Goal: Complete application form: Complete application form

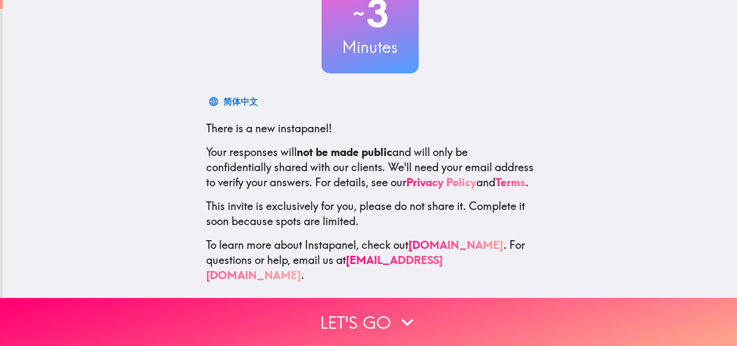
scroll to position [103, 0]
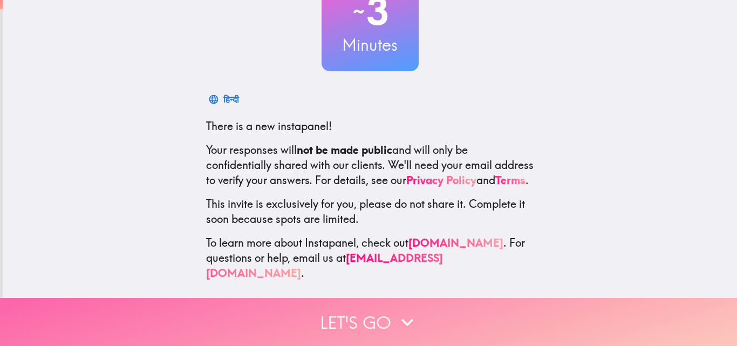
click at [384, 311] on button "Let's go" at bounding box center [368, 322] width 737 height 48
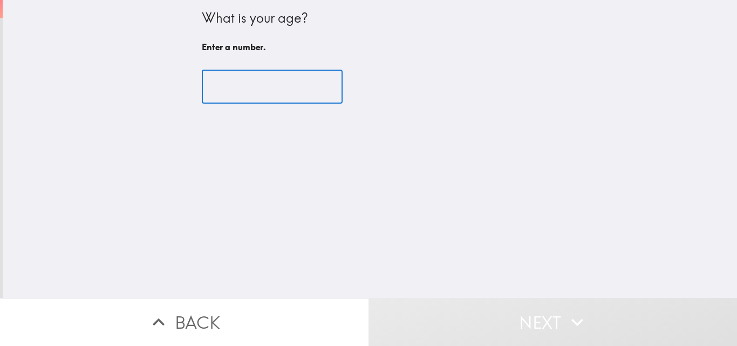
click at [245, 85] on input "number" at bounding box center [272, 86] width 141 height 33
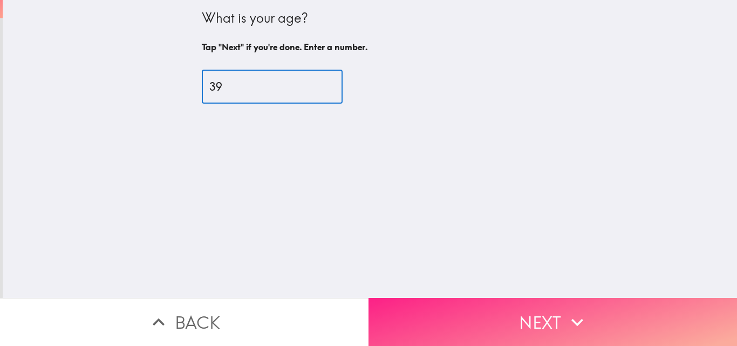
type input "39"
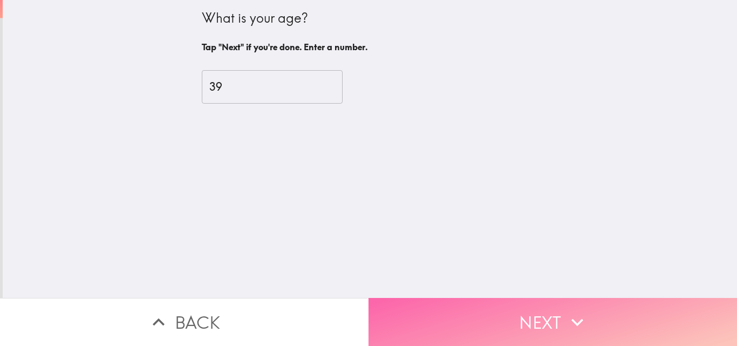
click at [518, 305] on button "Next" at bounding box center [552, 322] width 368 height 48
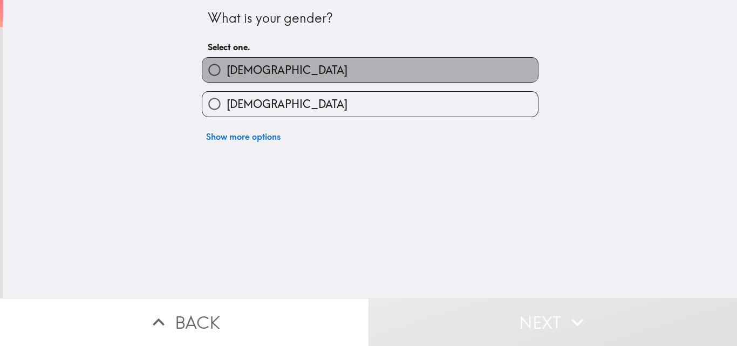
click at [361, 64] on label "[DEMOGRAPHIC_DATA]" at bounding box center [369, 70] width 335 height 24
click at [226, 64] on input "[DEMOGRAPHIC_DATA]" at bounding box center [214, 70] width 24 height 24
radio input "true"
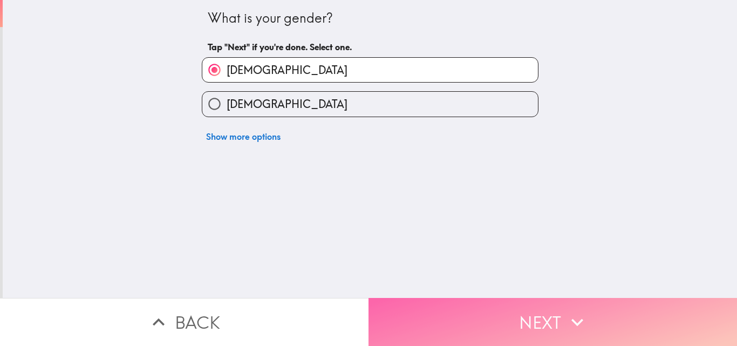
click at [521, 298] on button "Next" at bounding box center [552, 322] width 368 height 48
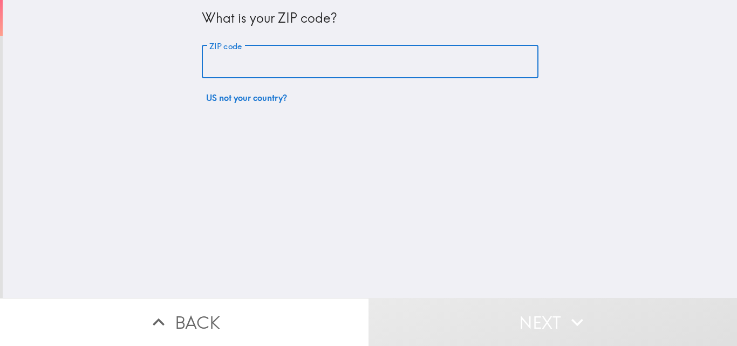
click at [332, 69] on input "ZIP code" at bounding box center [370, 61] width 336 height 33
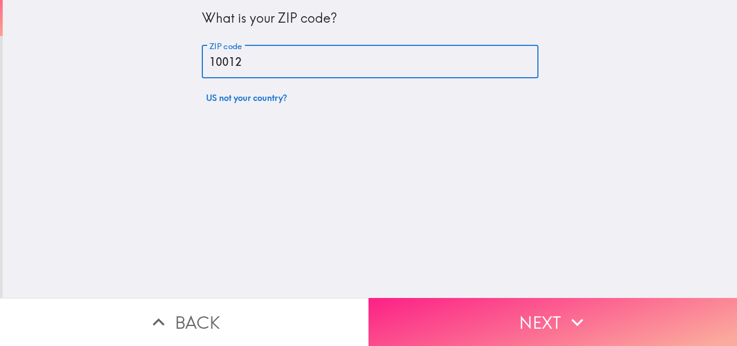
type input "10012"
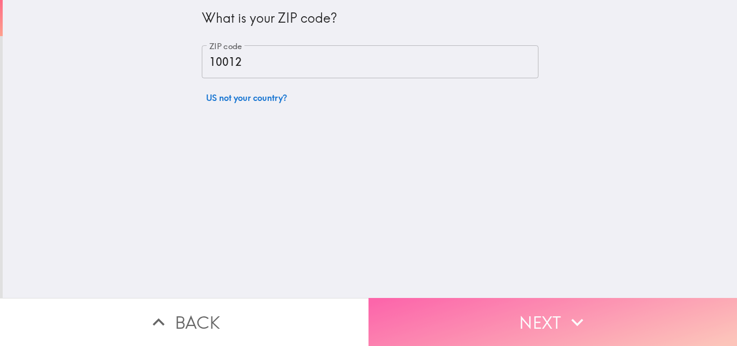
click at [532, 317] on button "Next" at bounding box center [552, 322] width 368 height 48
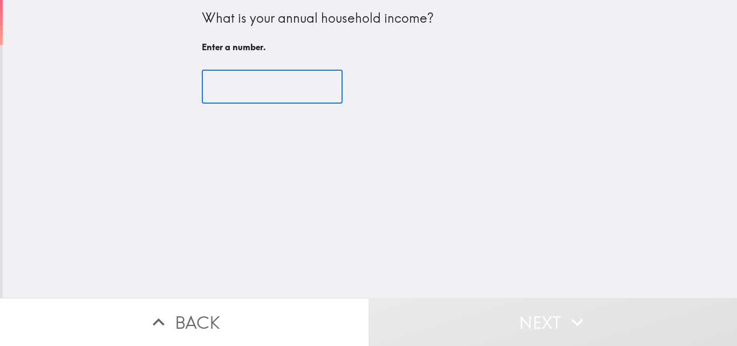
click at [266, 84] on input "number" at bounding box center [272, 86] width 141 height 33
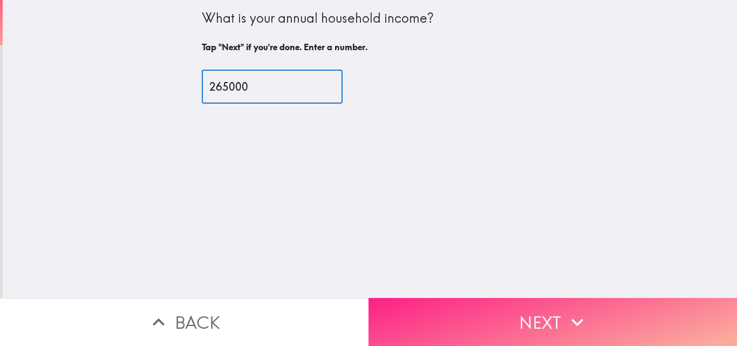
type input "265000"
click at [524, 311] on button "Next" at bounding box center [552, 322] width 368 height 48
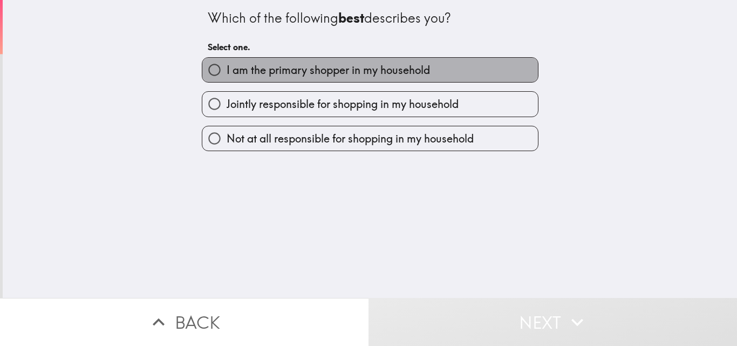
click at [404, 80] on label "I am the primary shopper in my household" at bounding box center [369, 70] width 335 height 24
click at [226, 80] on input "I am the primary shopper in my household" at bounding box center [214, 70] width 24 height 24
radio input "true"
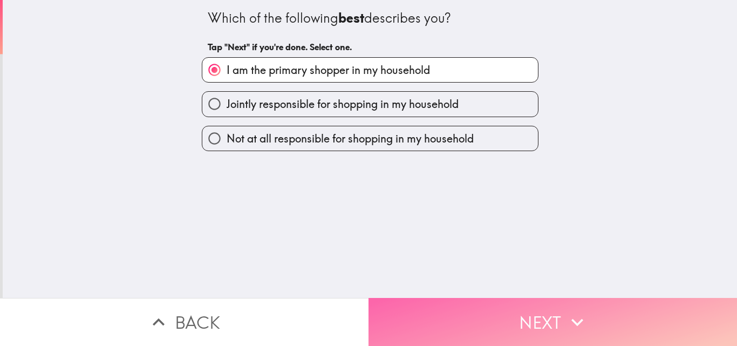
click at [580, 328] on button "Next" at bounding box center [552, 322] width 368 height 48
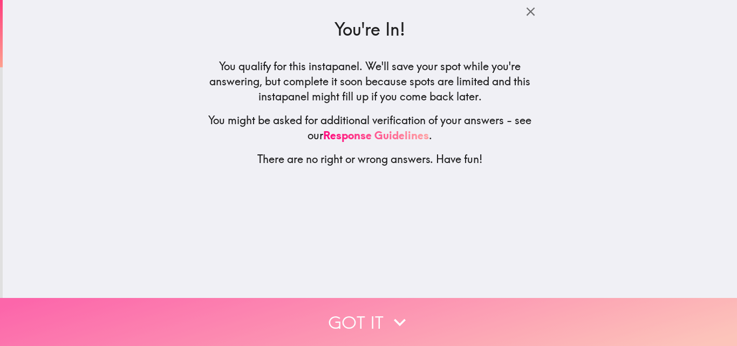
click at [580, 328] on button "Got it" at bounding box center [368, 322] width 737 height 48
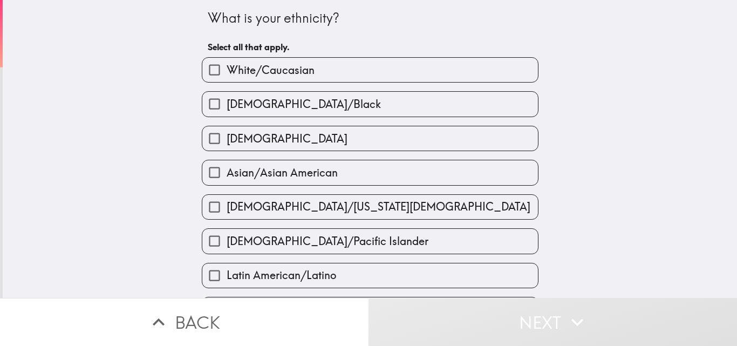
click at [404, 74] on label "White/Caucasian" at bounding box center [369, 70] width 335 height 24
click at [226, 74] on input "White/Caucasian" at bounding box center [214, 70] width 24 height 24
checkbox input "true"
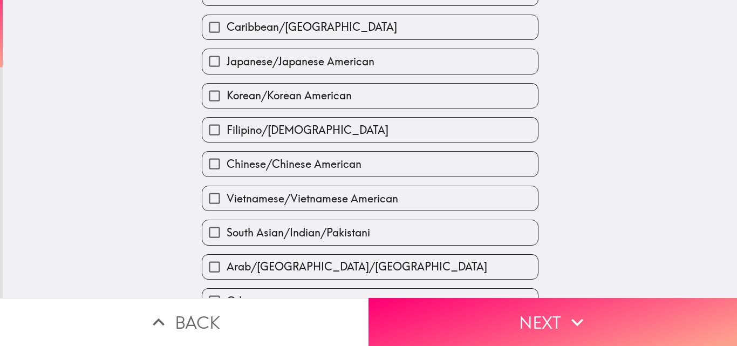
scroll to position [409, 0]
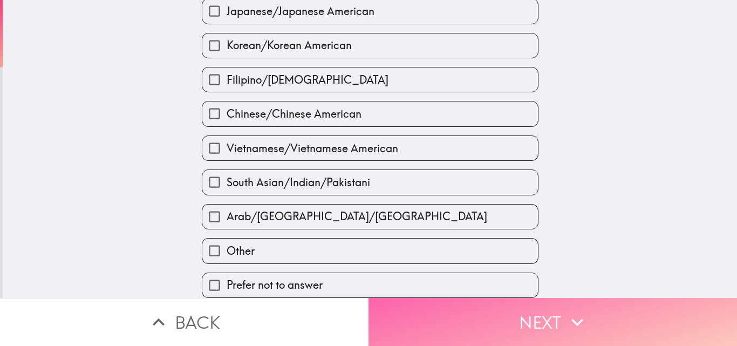
click at [651, 298] on button "Next" at bounding box center [552, 322] width 368 height 48
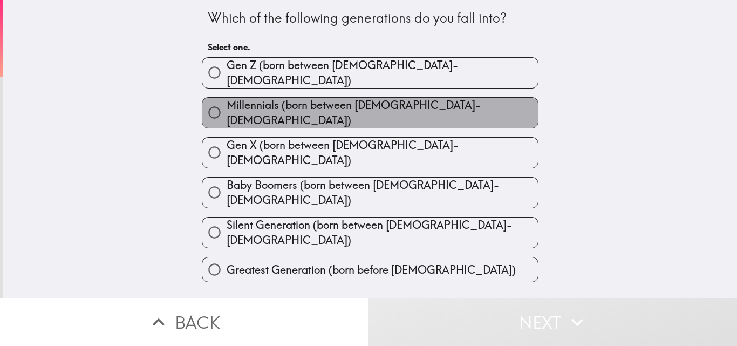
click at [443, 115] on label "Millennials (born between [DEMOGRAPHIC_DATA]-[DEMOGRAPHIC_DATA])" at bounding box center [369, 113] width 335 height 30
click at [226, 115] on input "Millennials (born between [DEMOGRAPHIC_DATA]-[DEMOGRAPHIC_DATA])" at bounding box center [214, 112] width 24 height 24
radio input "true"
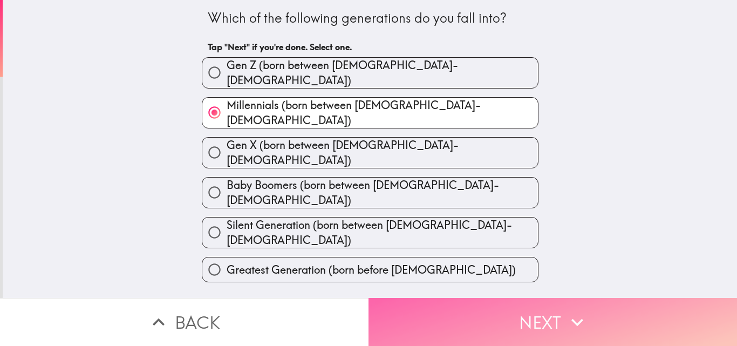
click at [583, 310] on icon "button" at bounding box center [577, 322] width 24 height 24
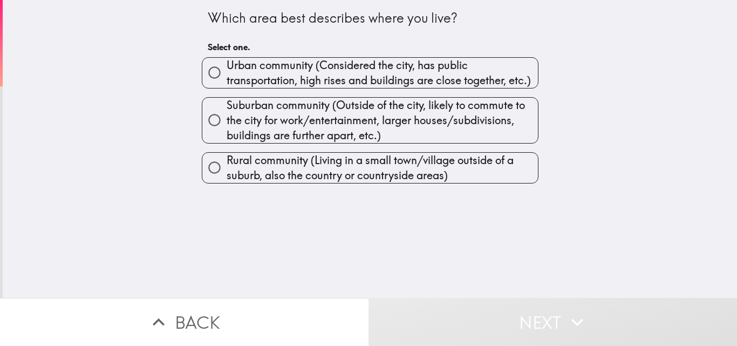
click at [440, 79] on span "Urban community (Considered the city, has public transportation, high rises and…" at bounding box center [381, 73] width 311 height 30
click at [226, 79] on input "Urban community (Considered the city, has public transportation, high rises and…" at bounding box center [214, 72] width 24 height 24
radio input "true"
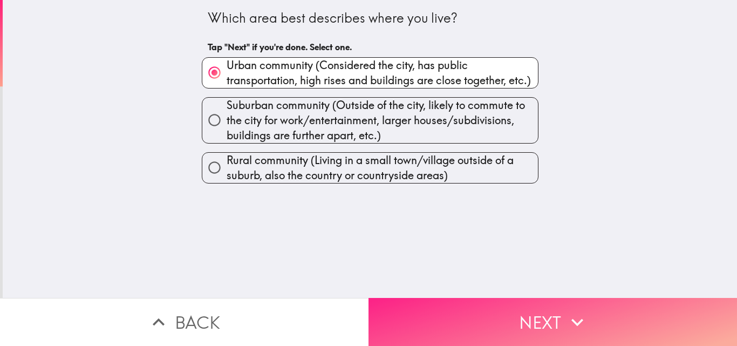
click at [544, 314] on button "Next" at bounding box center [552, 322] width 368 height 48
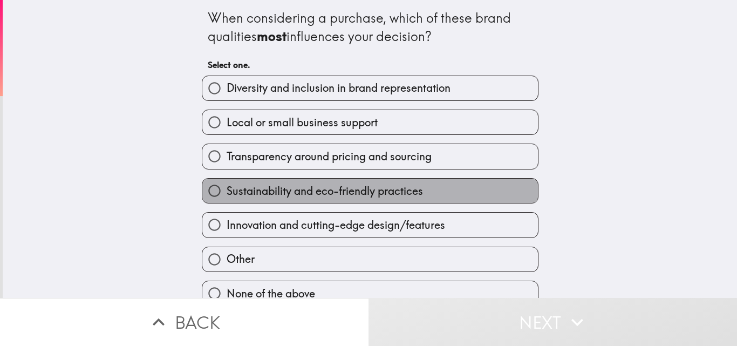
click at [459, 197] on label "Sustainability and eco-friendly practices" at bounding box center [369, 190] width 335 height 24
click at [226, 197] on input "Sustainability and eco-friendly practices" at bounding box center [214, 190] width 24 height 24
radio input "true"
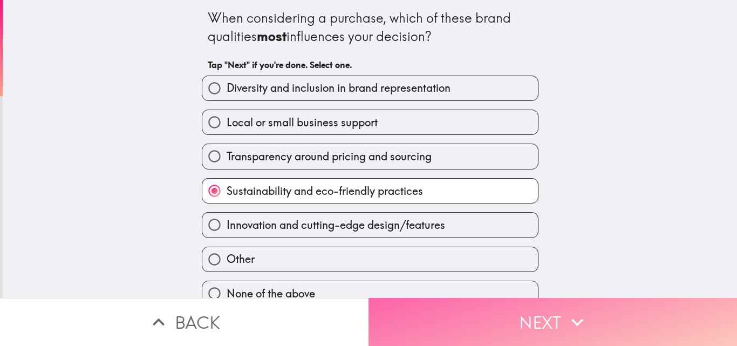
click at [555, 310] on button "Next" at bounding box center [552, 322] width 368 height 48
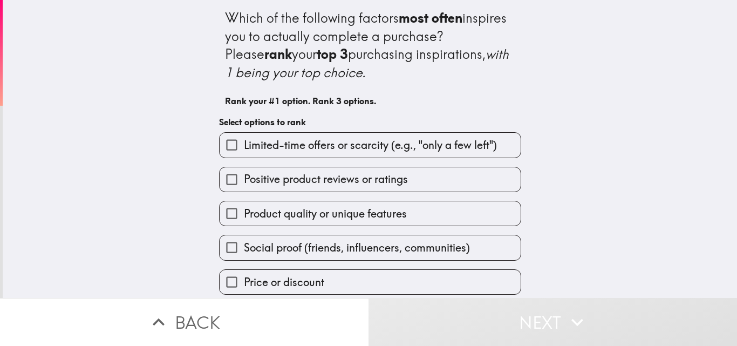
click at [462, 218] on label "Product quality or unique features" at bounding box center [369, 213] width 301 height 24
click at [244, 218] on input "Product quality or unique features" at bounding box center [231, 213] width 24 height 24
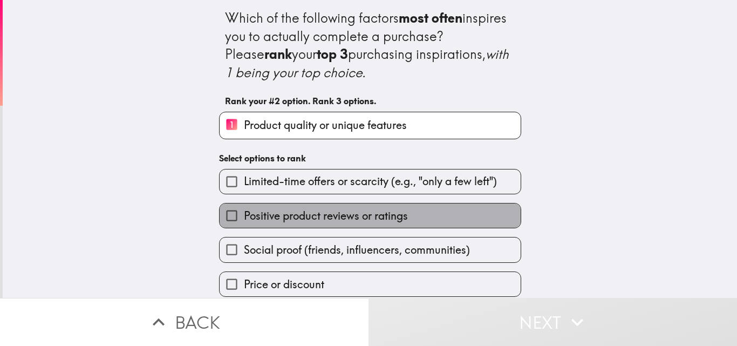
click at [422, 214] on label "Positive product reviews or ratings" at bounding box center [369, 215] width 301 height 24
click at [244, 214] on input "Positive product reviews or ratings" at bounding box center [231, 215] width 24 height 24
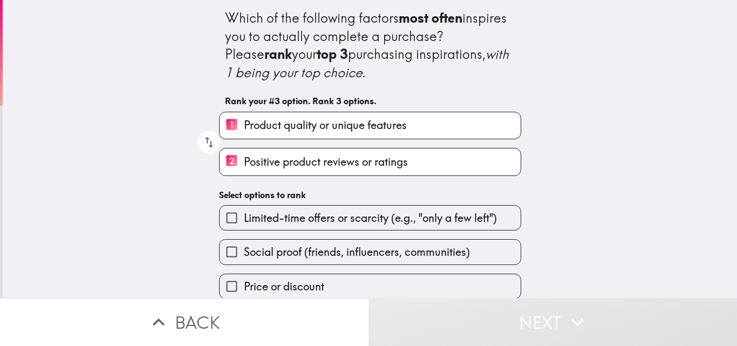
scroll to position [84, 0]
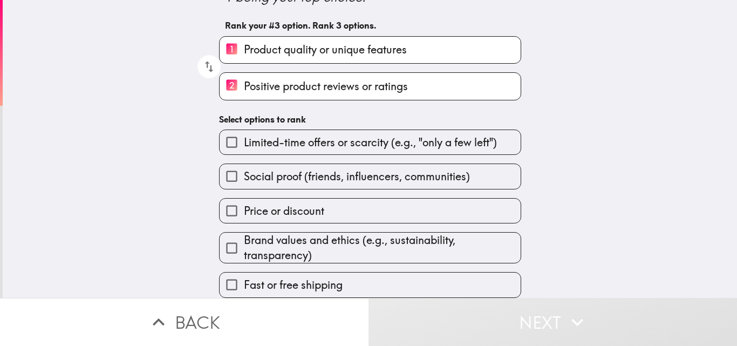
click at [228, 78] on input "2 Positive product reviews or ratings" at bounding box center [231, 86] width 24 height 26
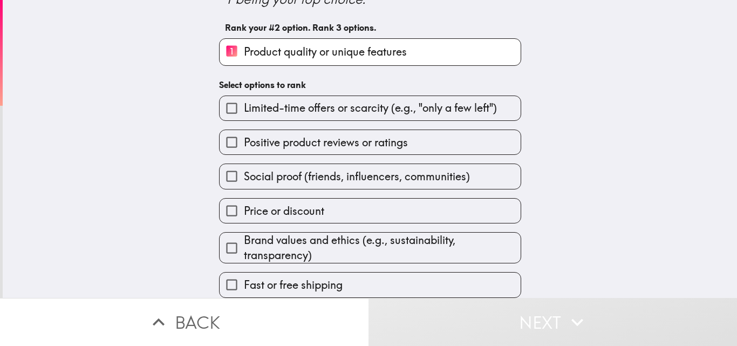
scroll to position [81, 0]
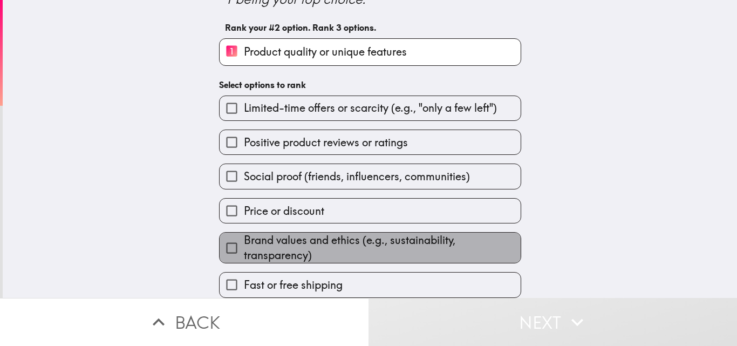
click at [251, 232] on span "Brand values and ethics (e.g., sustainability, transparency)" at bounding box center [382, 247] width 277 height 30
click at [244, 236] on input "Brand values and ethics (e.g., sustainability, transparency)" at bounding box center [231, 248] width 24 height 24
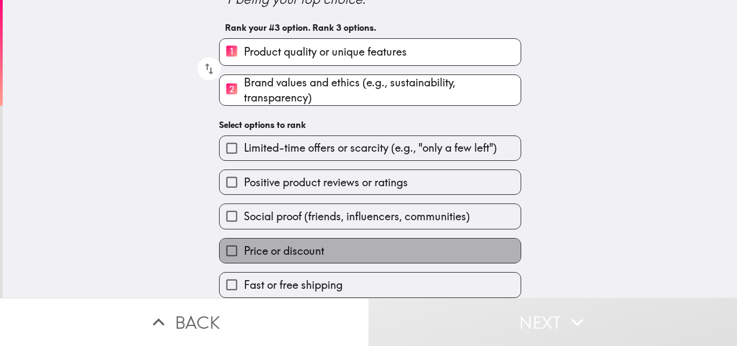
click at [430, 241] on label "Price or discount" at bounding box center [369, 250] width 301 height 24
click at [244, 241] on input "Price or discount" at bounding box center [231, 250] width 24 height 24
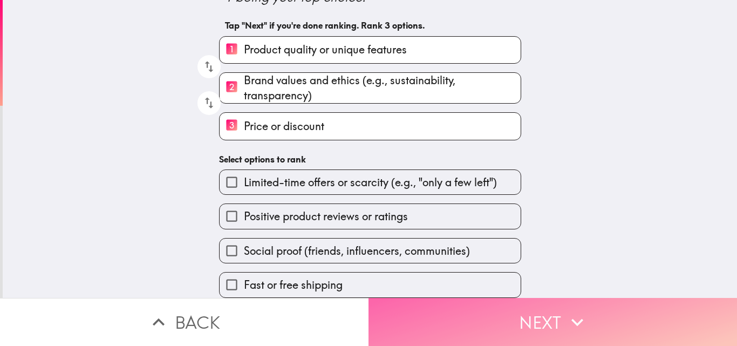
click at [567, 315] on icon "button" at bounding box center [577, 322] width 24 height 24
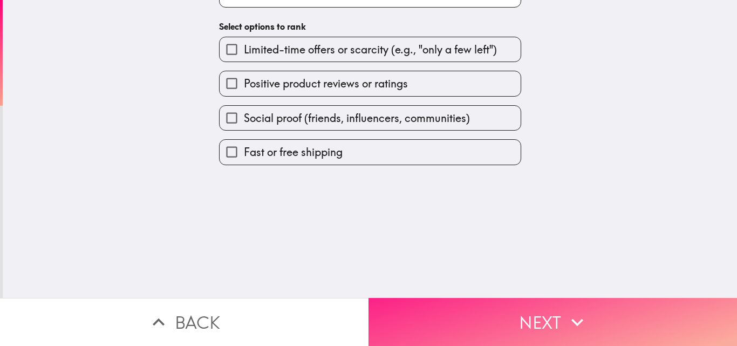
scroll to position [0, 0]
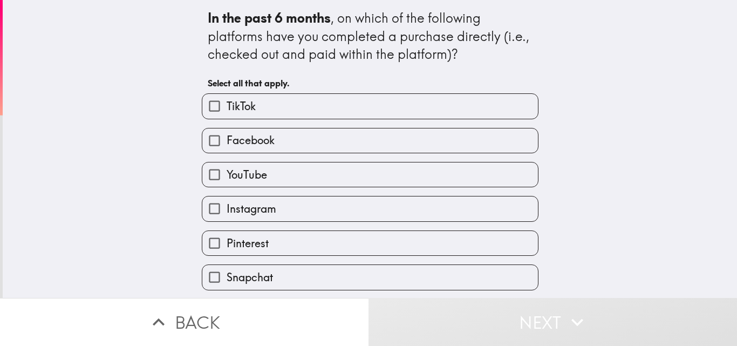
click at [346, 211] on label "Instagram" at bounding box center [369, 208] width 335 height 24
click at [226, 211] on input "Instagram" at bounding box center [214, 208] width 24 height 24
checkbox input "true"
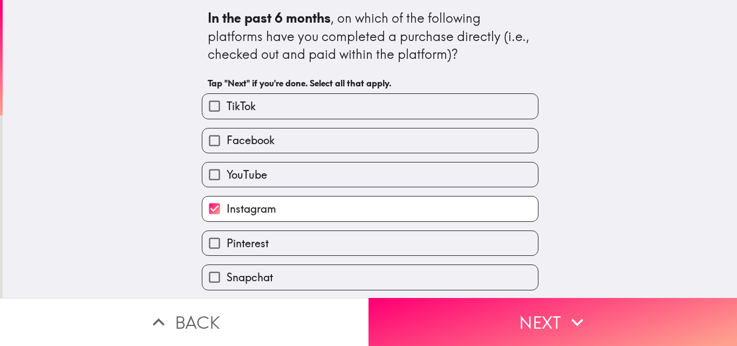
click at [504, 243] on label "Pinterest" at bounding box center [369, 243] width 335 height 24
click at [226, 243] on input "Pinterest" at bounding box center [214, 243] width 24 height 24
checkbox input "true"
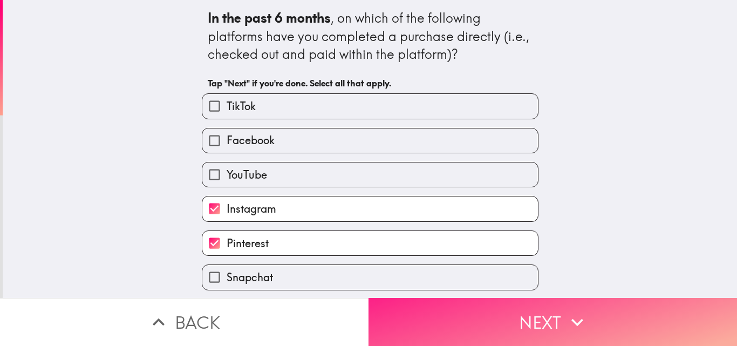
click at [597, 312] on button "Next" at bounding box center [552, 322] width 368 height 48
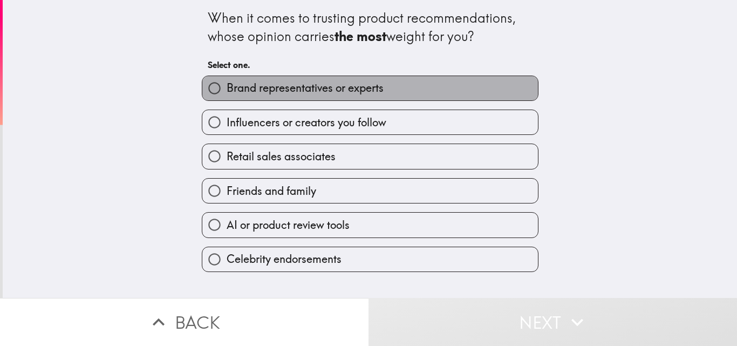
click at [353, 88] on span "Brand representatives or experts" at bounding box center [304, 87] width 157 height 15
click at [226, 88] on input "Brand representatives or experts" at bounding box center [214, 88] width 24 height 24
radio input "true"
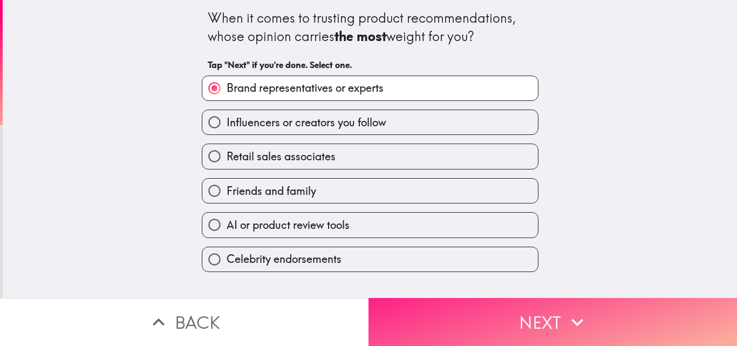
click at [549, 307] on button "Next" at bounding box center [552, 322] width 368 height 48
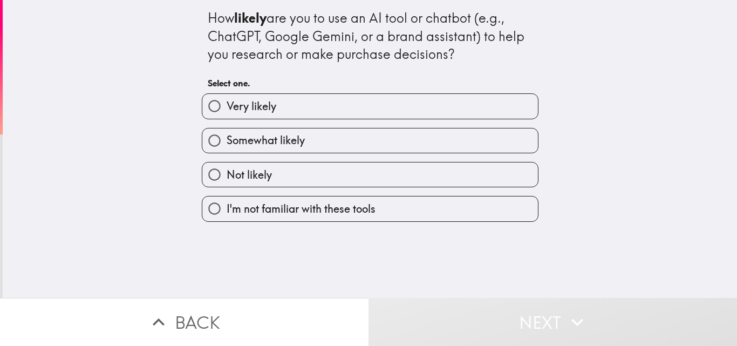
click at [418, 106] on label "Very likely" at bounding box center [369, 106] width 335 height 24
click at [226, 106] on input "Very likely" at bounding box center [214, 106] width 24 height 24
radio input "true"
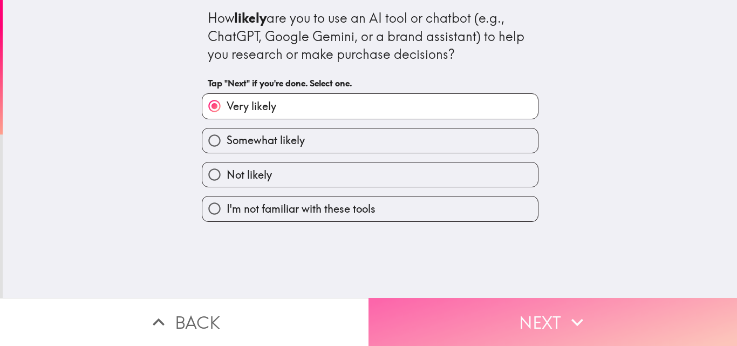
click at [552, 317] on button "Next" at bounding box center [552, 322] width 368 height 48
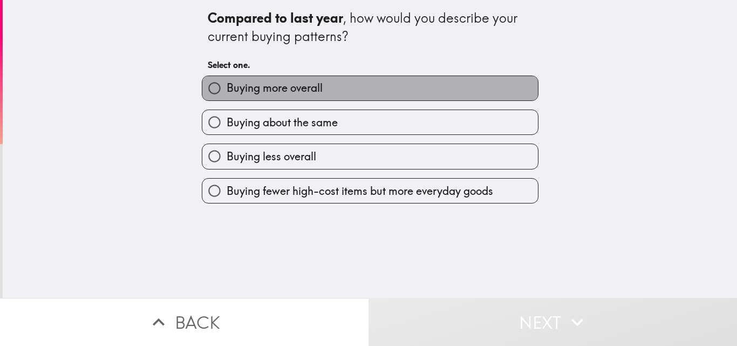
click at [431, 91] on label "Buying more overall" at bounding box center [369, 88] width 335 height 24
click at [226, 91] on input "Buying more overall" at bounding box center [214, 88] width 24 height 24
radio input "true"
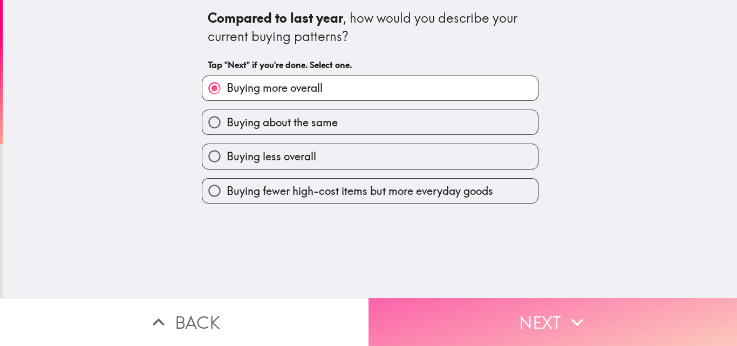
click at [540, 317] on button "Next" at bounding box center [552, 322] width 368 height 48
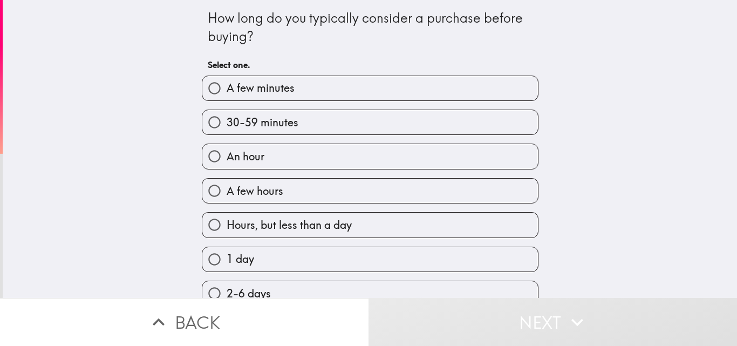
click at [394, 130] on label "30-59 minutes" at bounding box center [369, 122] width 335 height 24
click at [226, 130] on input "30-59 minutes" at bounding box center [214, 122] width 24 height 24
radio input "true"
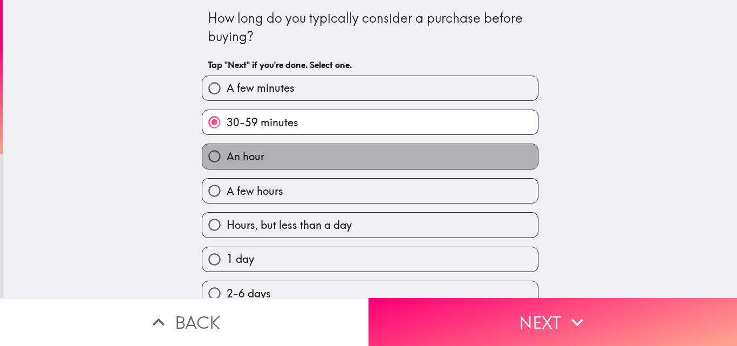
click at [402, 162] on label "An hour" at bounding box center [369, 156] width 335 height 24
click at [226, 162] on input "An hour" at bounding box center [214, 156] width 24 height 24
radio input "true"
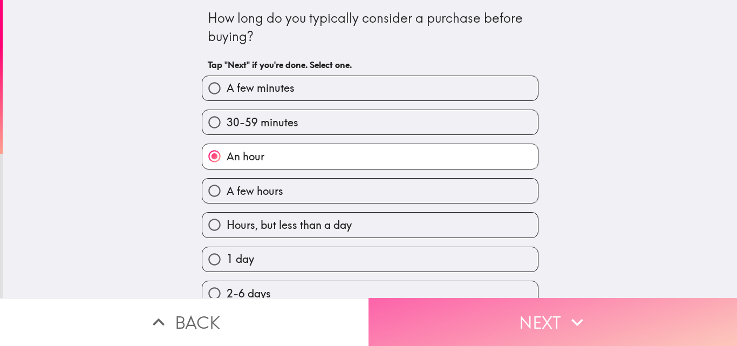
click at [540, 312] on button "Next" at bounding box center [552, 322] width 368 height 48
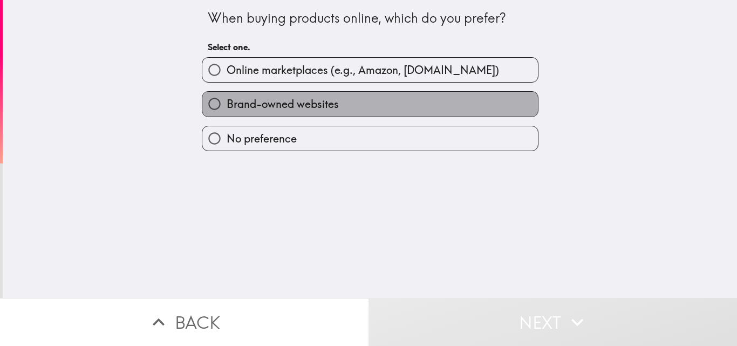
click at [392, 101] on label "Brand-owned websites" at bounding box center [369, 104] width 335 height 24
click at [226, 101] on input "Brand-owned websites" at bounding box center [214, 104] width 24 height 24
radio input "true"
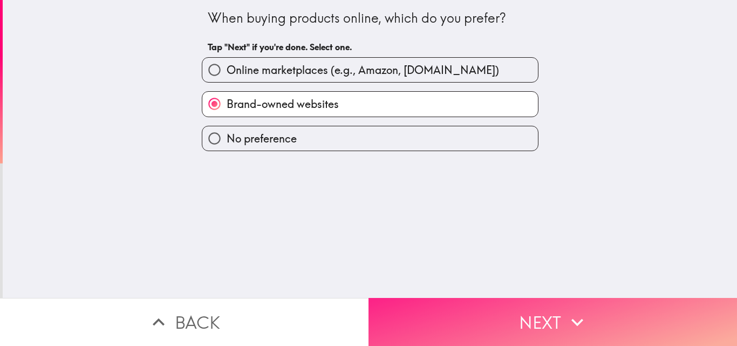
click at [507, 310] on button "Next" at bounding box center [552, 322] width 368 height 48
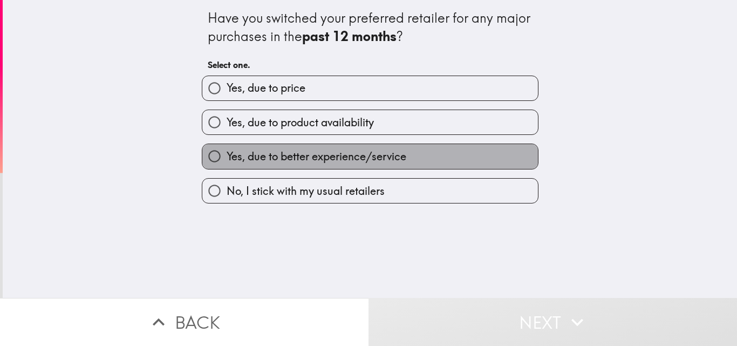
click at [386, 150] on span "Yes, due to better experience/service" at bounding box center [316, 156] width 180 height 15
click at [226, 150] on input "Yes, due to better experience/service" at bounding box center [214, 156] width 24 height 24
radio input "true"
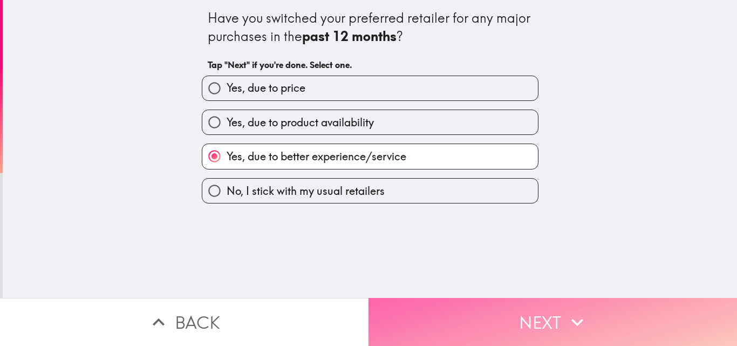
click at [514, 310] on button "Next" at bounding box center [552, 322] width 368 height 48
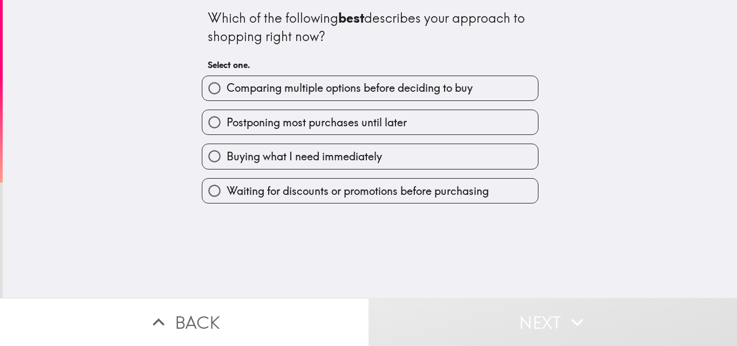
click at [429, 90] on span "Comparing multiple options before deciding to buy" at bounding box center [349, 87] width 246 height 15
click at [226, 90] on input "Comparing multiple options before deciding to buy" at bounding box center [214, 88] width 24 height 24
radio input "true"
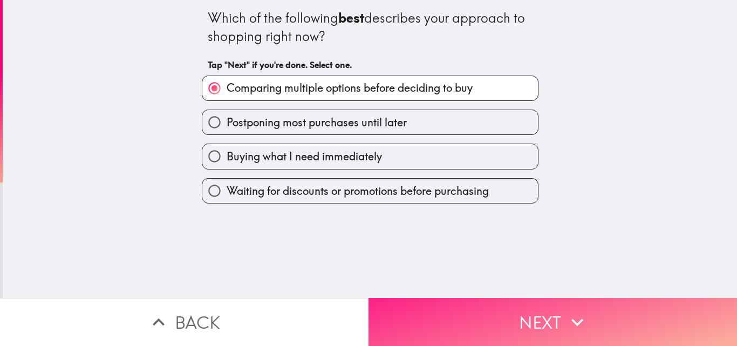
click at [565, 310] on icon "button" at bounding box center [577, 322] width 24 height 24
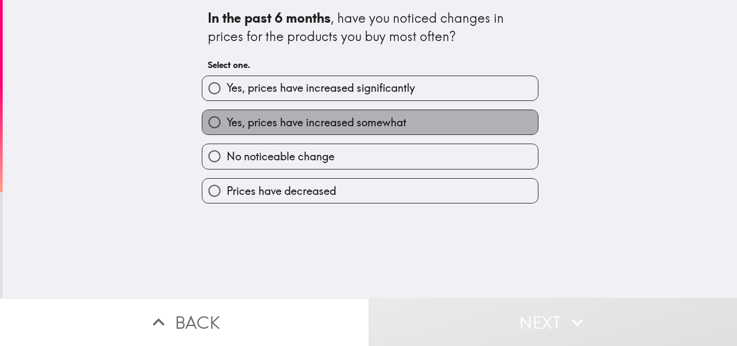
click at [433, 129] on label "Yes, prices have increased somewhat" at bounding box center [369, 122] width 335 height 24
click at [226, 129] on input "Yes, prices have increased somewhat" at bounding box center [214, 122] width 24 height 24
radio input "true"
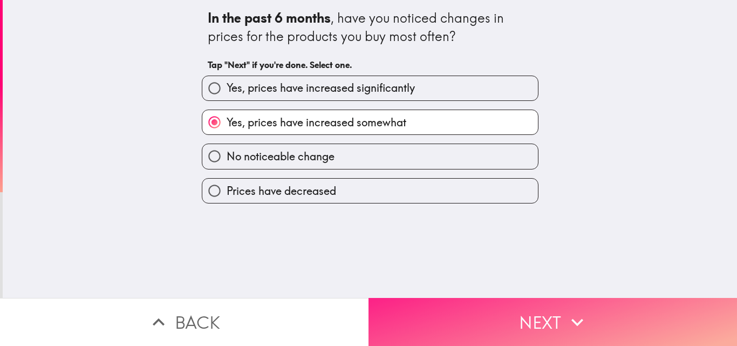
click at [558, 313] on button "Next" at bounding box center [552, 322] width 368 height 48
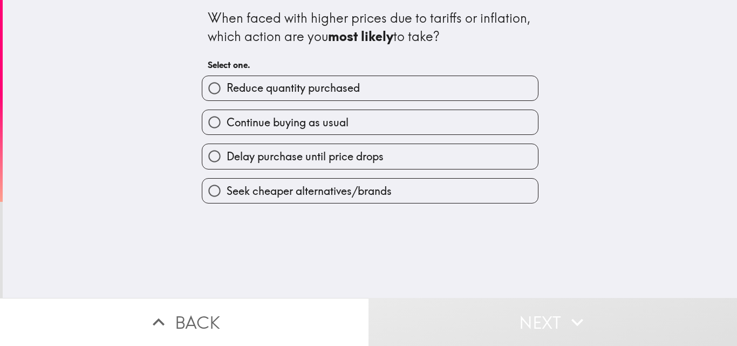
click at [470, 131] on label "Continue buying as usual" at bounding box center [369, 122] width 335 height 24
click at [226, 131] on input "Continue buying as usual" at bounding box center [214, 122] width 24 height 24
radio input "true"
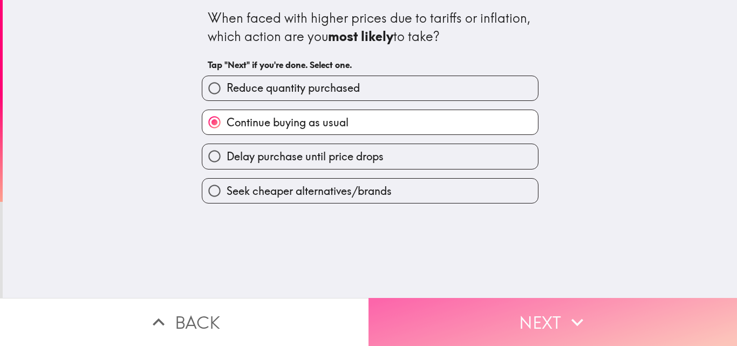
click at [566, 315] on icon "button" at bounding box center [577, 322] width 24 height 24
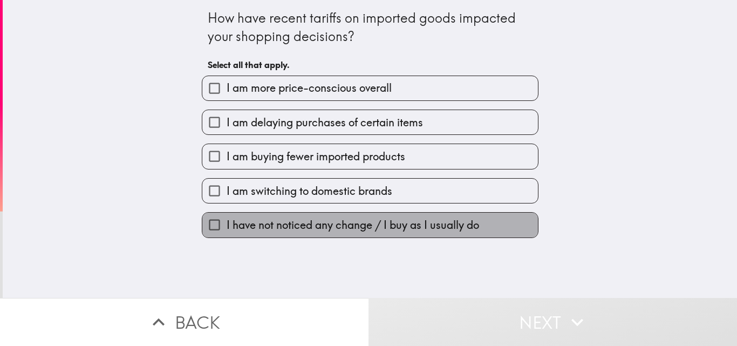
click at [453, 216] on label "I have not noticed any change / I buy as I usually do" at bounding box center [369, 224] width 335 height 24
click at [226, 216] on input "I have not noticed any change / I buy as I usually do" at bounding box center [214, 224] width 24 height 24
checkbox input "true"
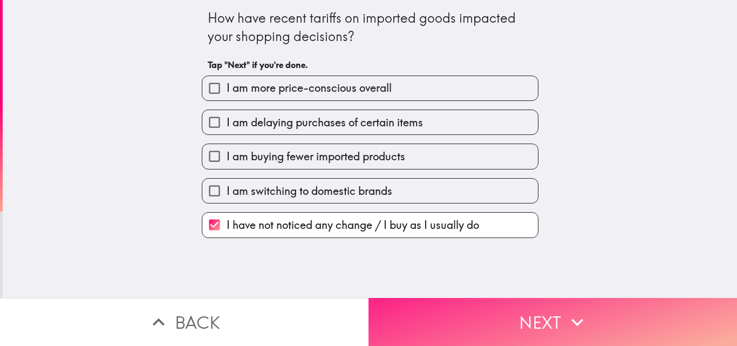
click at [532, 318] on button "Next" at bounding box center [552, 322] width 368 height 48
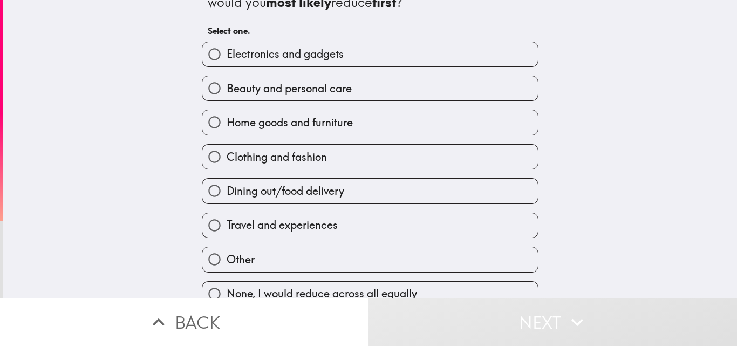
scroll to position [51, 0]
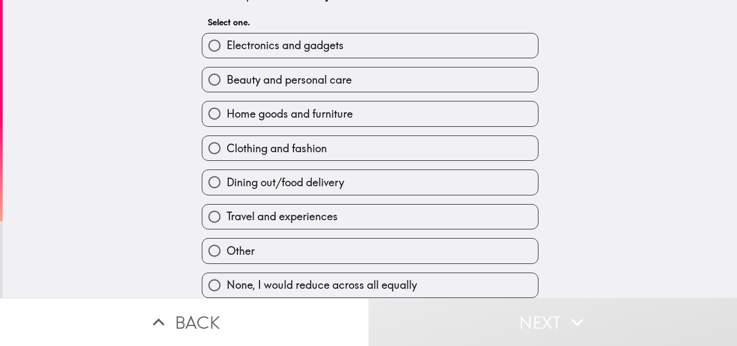
click at [422, 208] on label "Travel and experiences" at bounding box center [369, 216] width 335 height 24
click at [226, 208] on input "Travel and experiences" at bounding box center [214, 216] width 24 height 24
radio input "true"
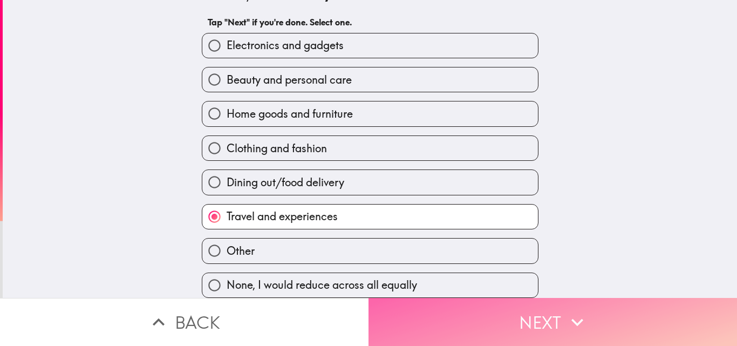
click at [539, 311] on button "Next" at bounding box center [552, 322] width 368 height 48
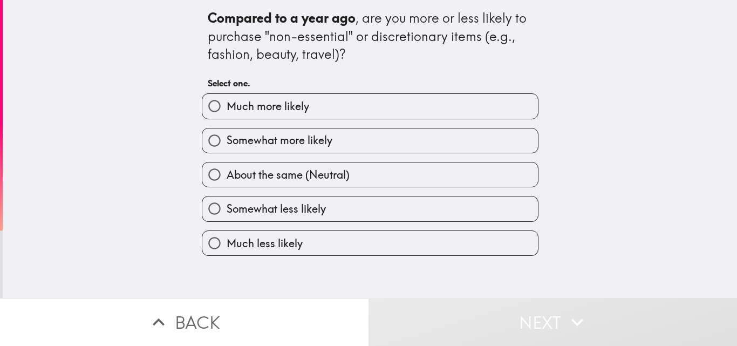
click at [432, 171] on label "About the same (Neutral)" at bounding box center [369, 174] width 335 height 24
click at [226, 171] on input "About the same (Neutral)" at bounding box center [214, 174] width 24 height 24
radio input "true"
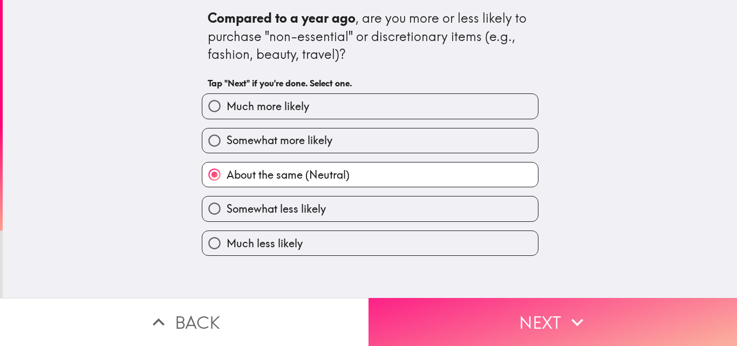
click at [534, 298] on button "Next" at bounding box center [552, 322] width 368 height 48
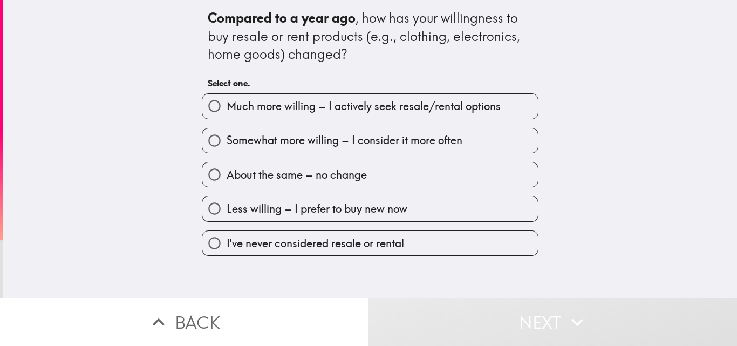
click at [470, 149] on label "Somewhat more willing – I consider it more often" at bounding box center [369, 140] width 335 height 24
click at [226, 149] on input "Somewhat more willing – I consider it more often" at bounding box center [214, 140] width 24 height 24
radio input "true"
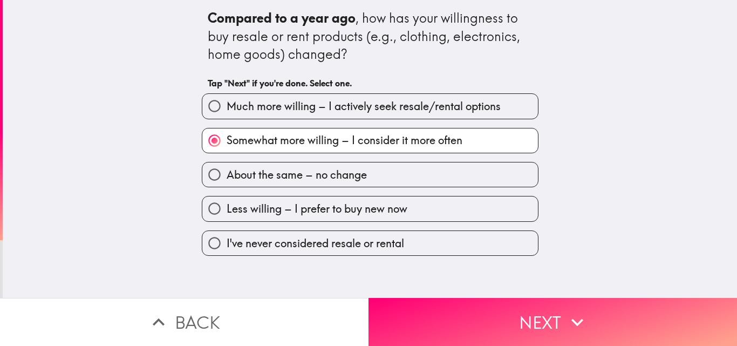
click at [484, 181] on label "About the same – no change" at bounding box center [369, 174] width 335 height 24
click at [226, 181] on input "About the same – no change" at bounding box center [214, 174] width 24 height 24
radio input "true"
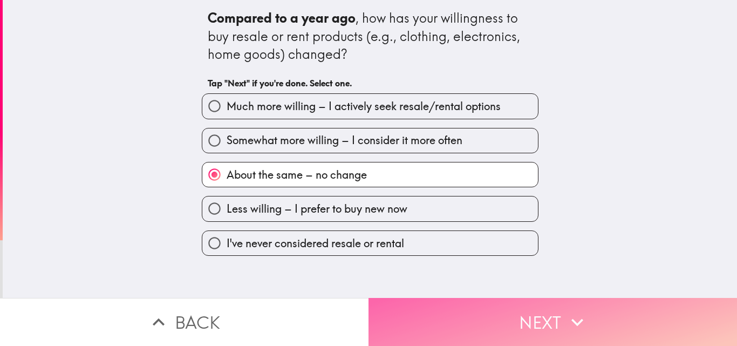
click at [561, 298] on button "Next" at bounding box center [552, 322] width 368 height 48
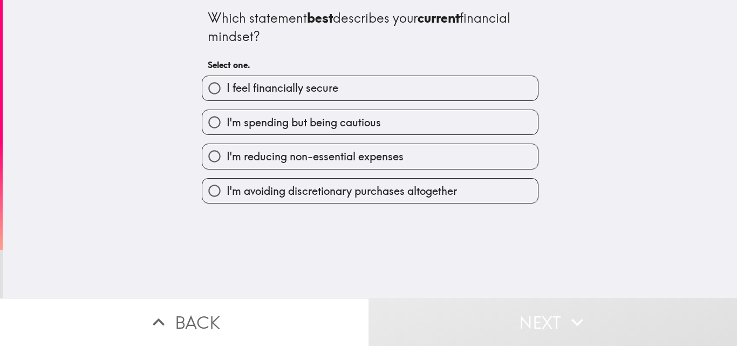
click at [442, 87] on label "I feel financially secure" at bounding box center [369, 88] width 335 height 24
click at [226, 87] on input "I feel financially secure" at bounding box center [214, 88] width 24 height 24
radio input "true"
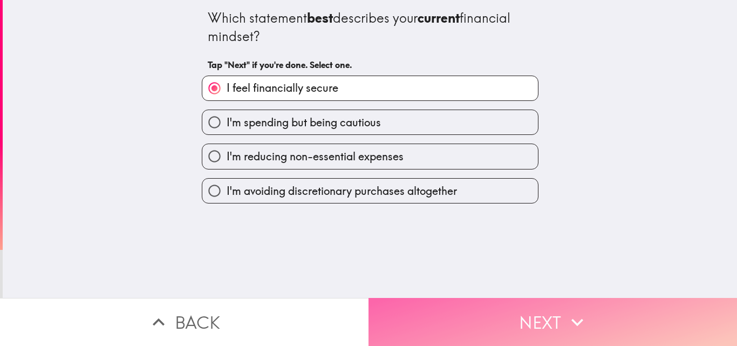
click at [574, 311] on icon "button" at bounding box center [577, 322] width 24 height 24
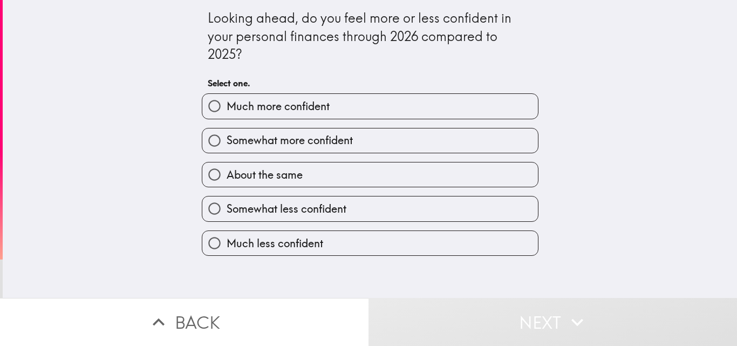
click at [441, 102] on label "Much more confident" at bounding box center [369, 106] width 335 height 24
click at [226, 102] on input "Much more confident" at bounding box center [214, 106] width 24 height 24
radio input "true"
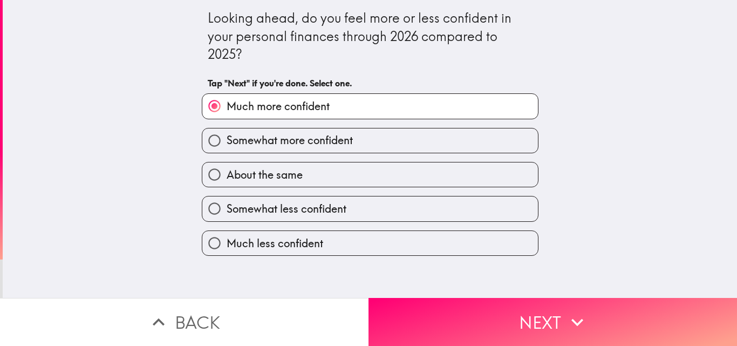
click at [448, 134] on label "Somewhat more confident" at bounding box center [369, 140] width 335 height 24
click at [226, 134] on input "Somewhat more confident" at bounding box center [214, 140] width 24 height 24
radio input "true"
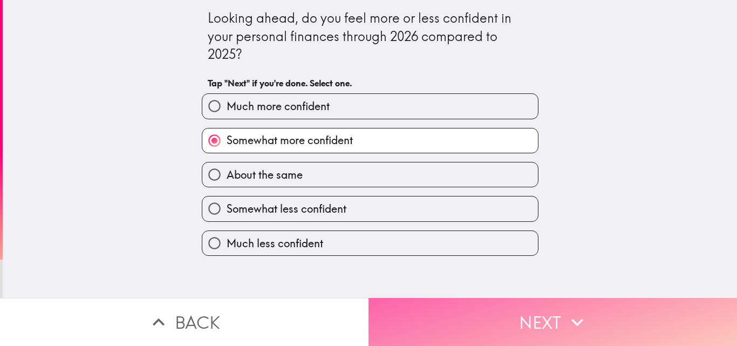
click at [566, 311] on icon "button" at bounding box center [577, 322] width 24 height 24
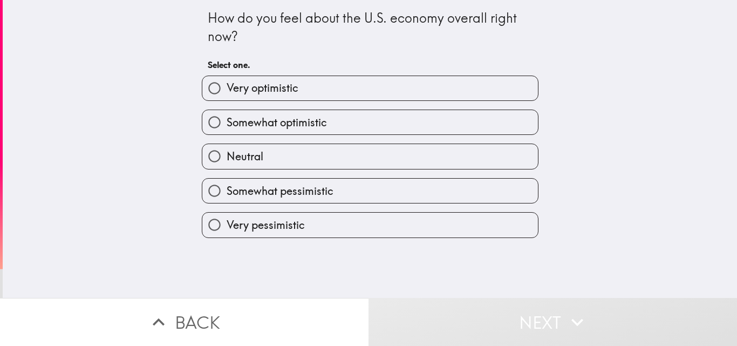
click at [449, 115] on label "Somewhat optimistic" at bounding box center [369, 122] width 335 height 24
click at [226, 115] on input "Somewhat optimistic" at bounding box center [214, 122] width 24 height 24
radio input "true"
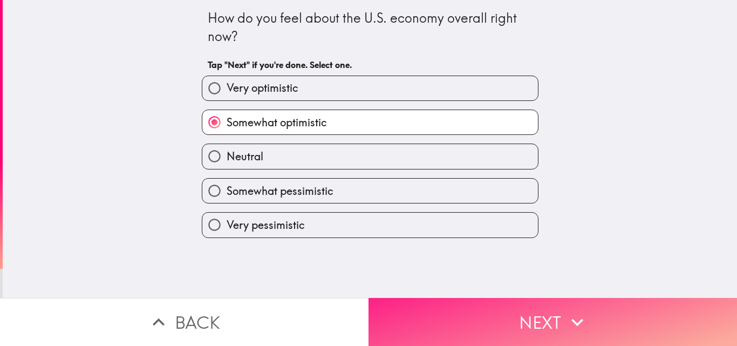
click at [560, 298] on button "Next" at bounding box center [552, 322] width 368 height 48
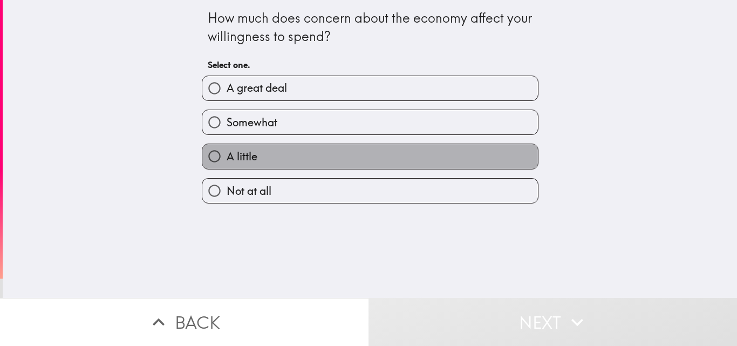
click at [457, 164] on label "A little" at bounding box center [369, 156] width 335 height 24
click at [226, 164] on input "A little" at bounding box center [214, 156] width 24 height 24
radio input "true"
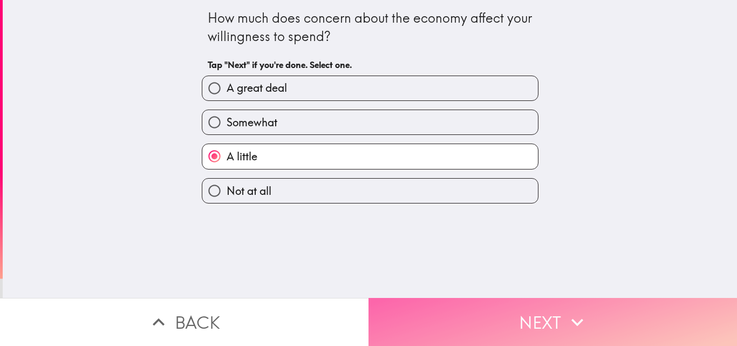
click at [549, 317] on button "Next" at bounding box center [552, 322] width 368 height 48
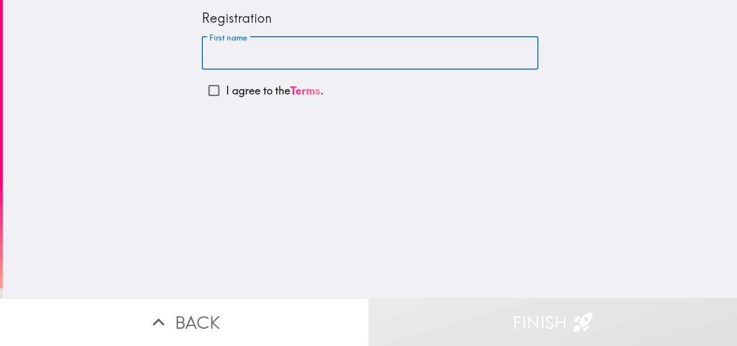
click at [339, 53] on input "First name" at bounding box center [370, 53] width 336 height 33
type input "P"
type input "[PERSON_NAME]"
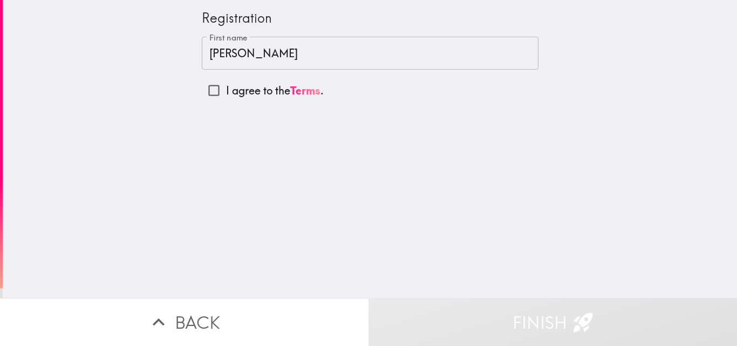
click at [258, 87] on p "I agree to the Terms ." at bounding box center [275, 90] width 98 height 15
click at [226, 87] on input "I agree to the Terms ." at bounding box center [214, 90] width 24 height 24
checkbox input "true"
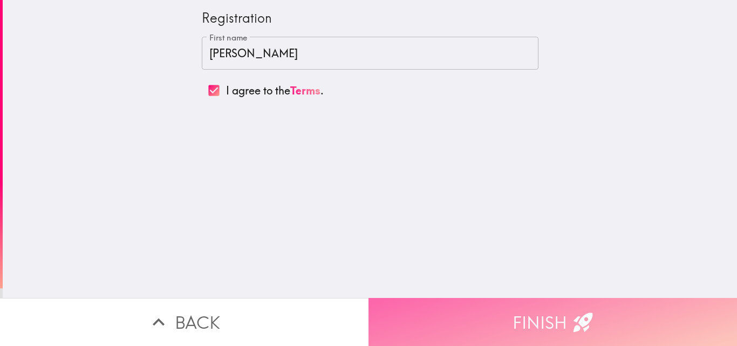
click at [562, 304] on button "Finish" at bounding box center [552, 322] width 368 height 48
